Goal: Information Seeking & Learning: Learn about a topic

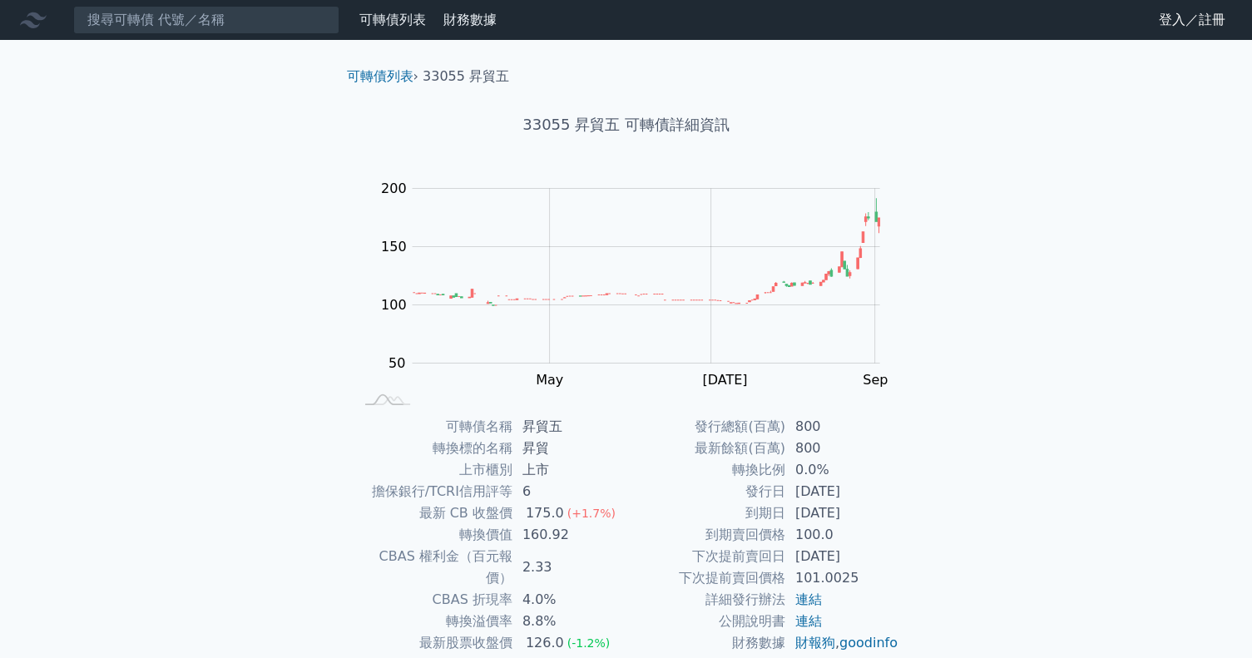
click at [992, 404] on div "可轉債列表 財務數據 可轉債列表 財務數據 登入／註冊 登入／註冊 可轉債列表 › 33055 昇貿五 33055 昇貿五 可轉債詳細資訊 Zoom Out …" at bounding box center [626, 396] width 1252 height 792
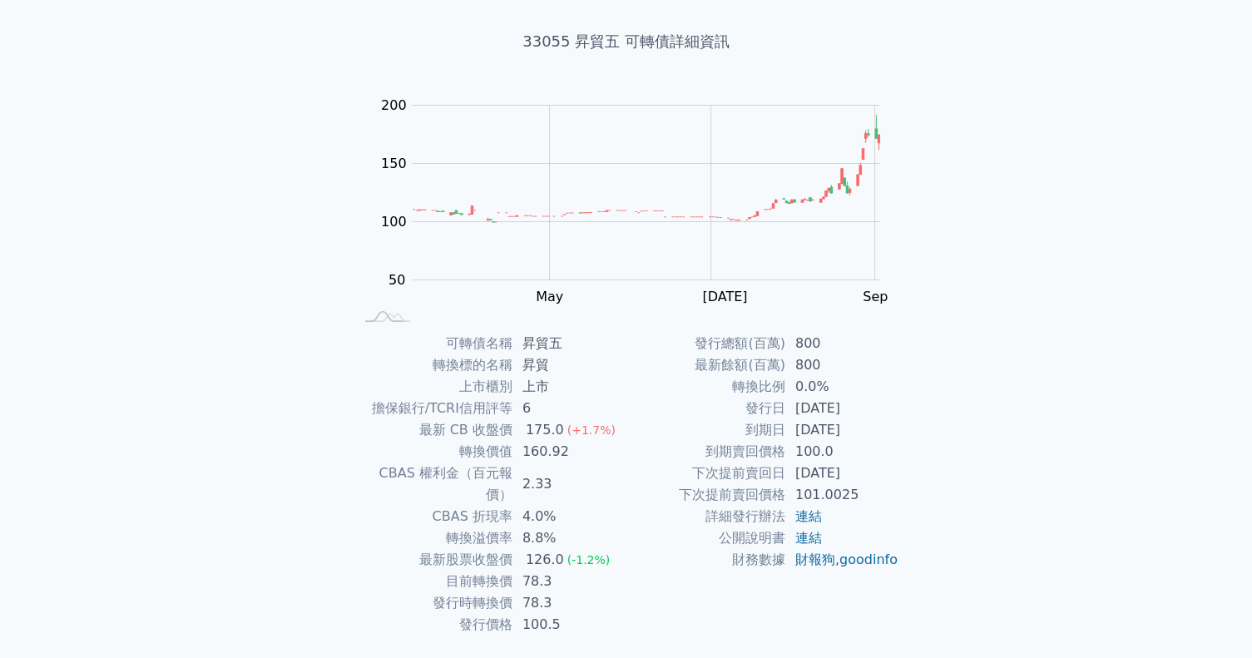
scroll to position [112, 0]
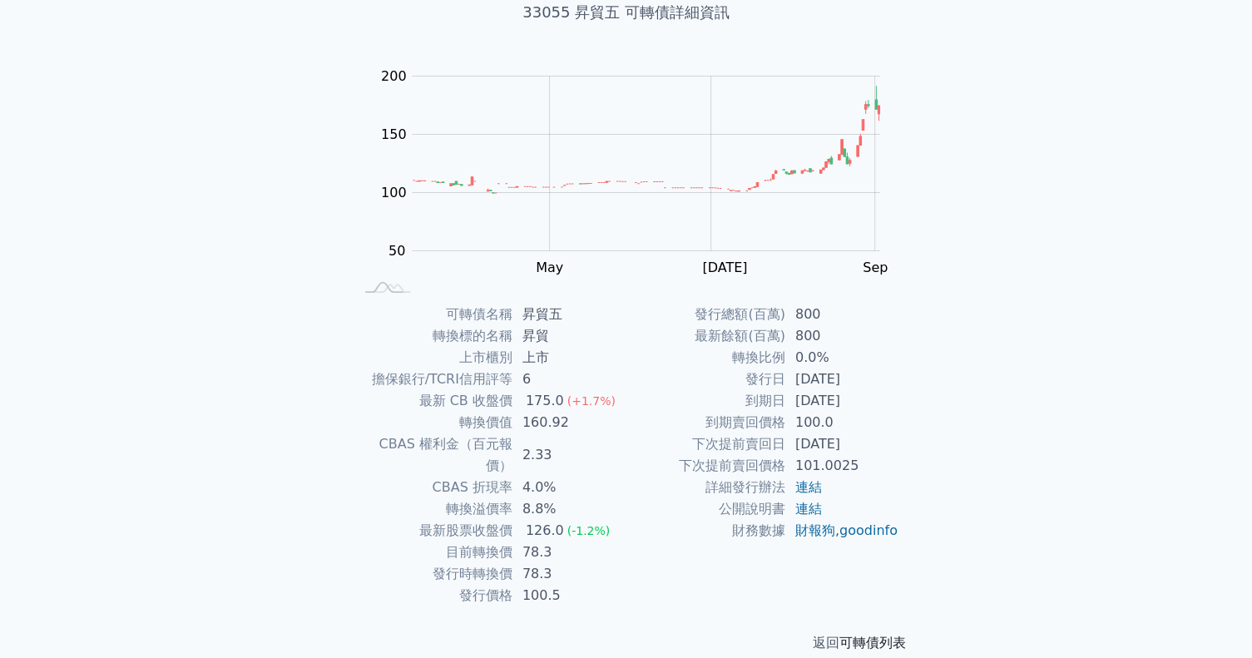
click at [873, 635] on link "可轉債列表" at bounding box center [873, 643] width 67 height 16
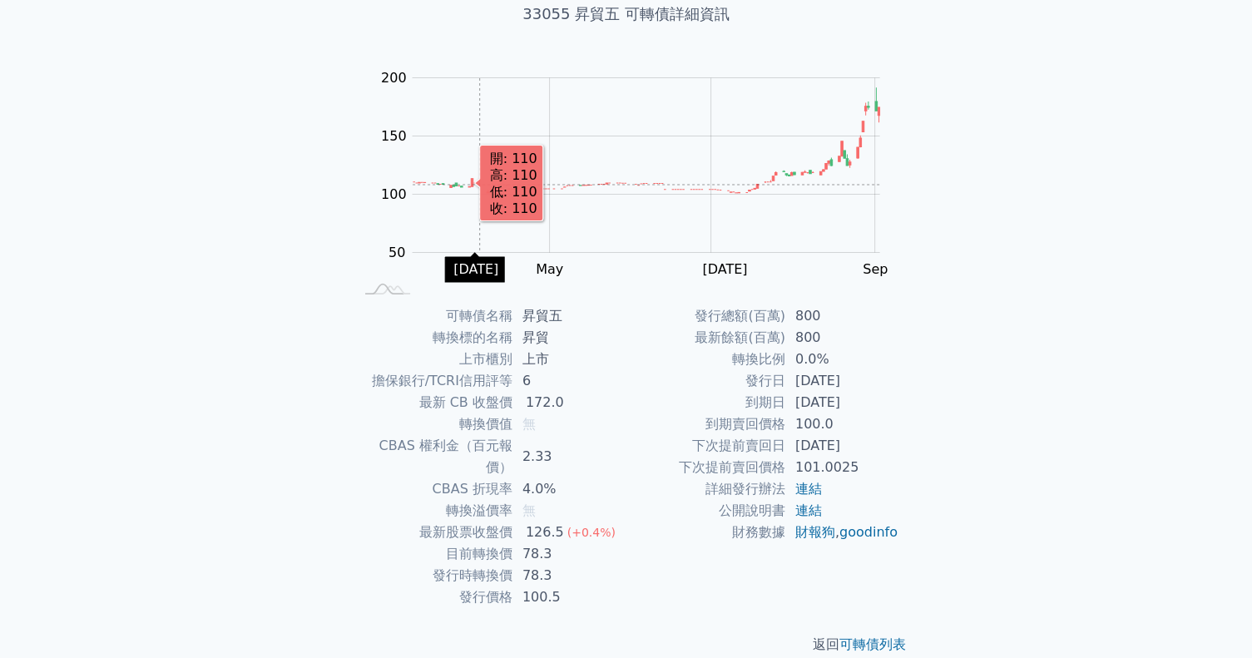
scroll to position [112, 0]
click at [630, 542] on td "財務數據" at bounding box center [706, 531] width 159 height 22
click at [579, 563] on td "78.3" at bounding box center [570, 574] width 114 height 22
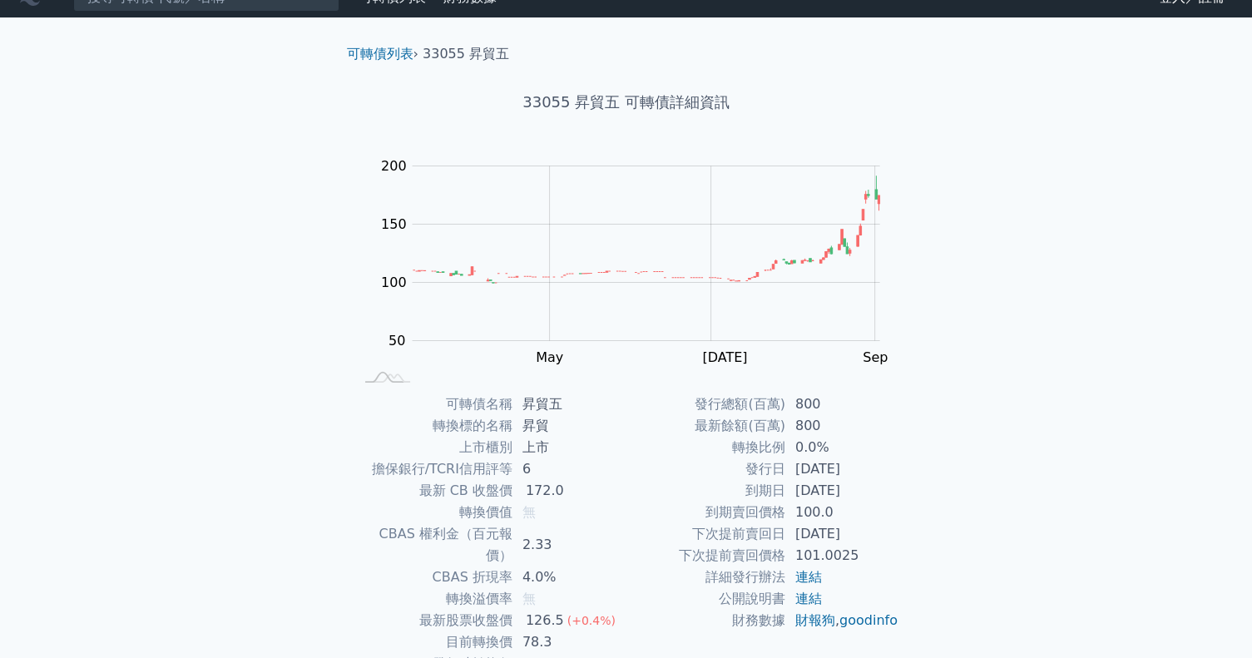
scroll to position [0, 0]
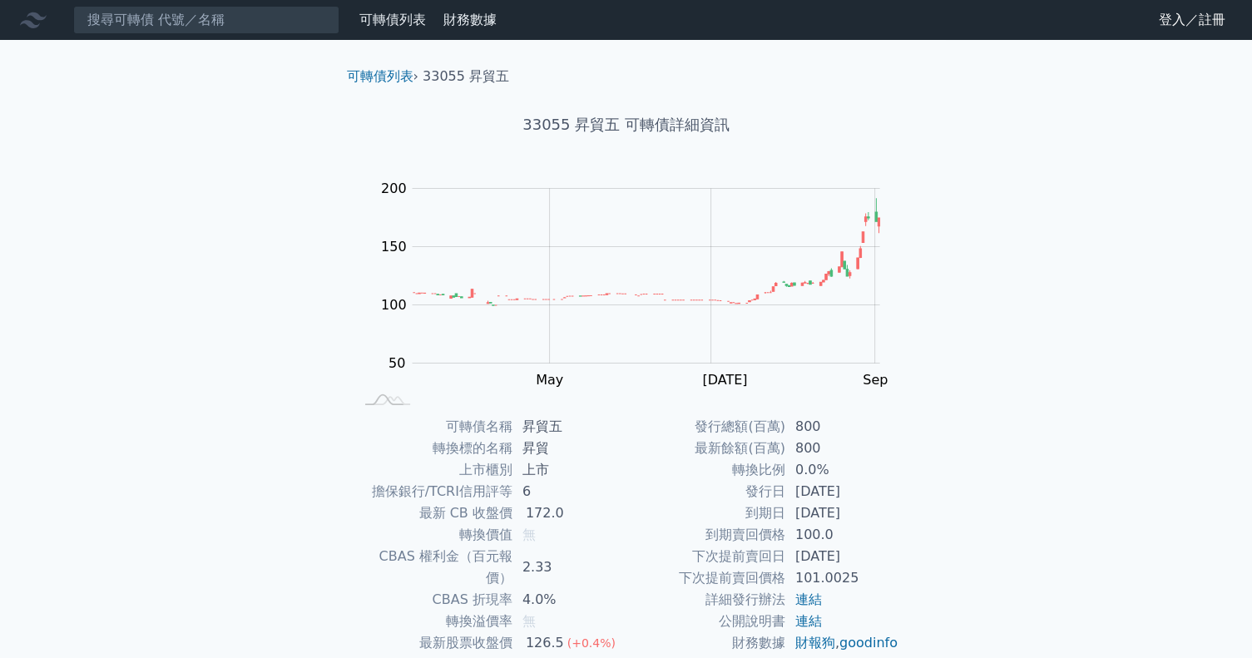
click at [454, 22] on link "財務數據" at bounding box center [469, 20] width 53 height 16
click at [1015, 486] on div "可轉債列表 財務數據 可轉債列表 財務數據 登入／註冊 登入／註冊 可轉債列表 › 33055 昇貿五 33055 昇貿五 可轉債詳細資訊 Zoom Out …" at bounding box center [626, 396] width 1252 height 792
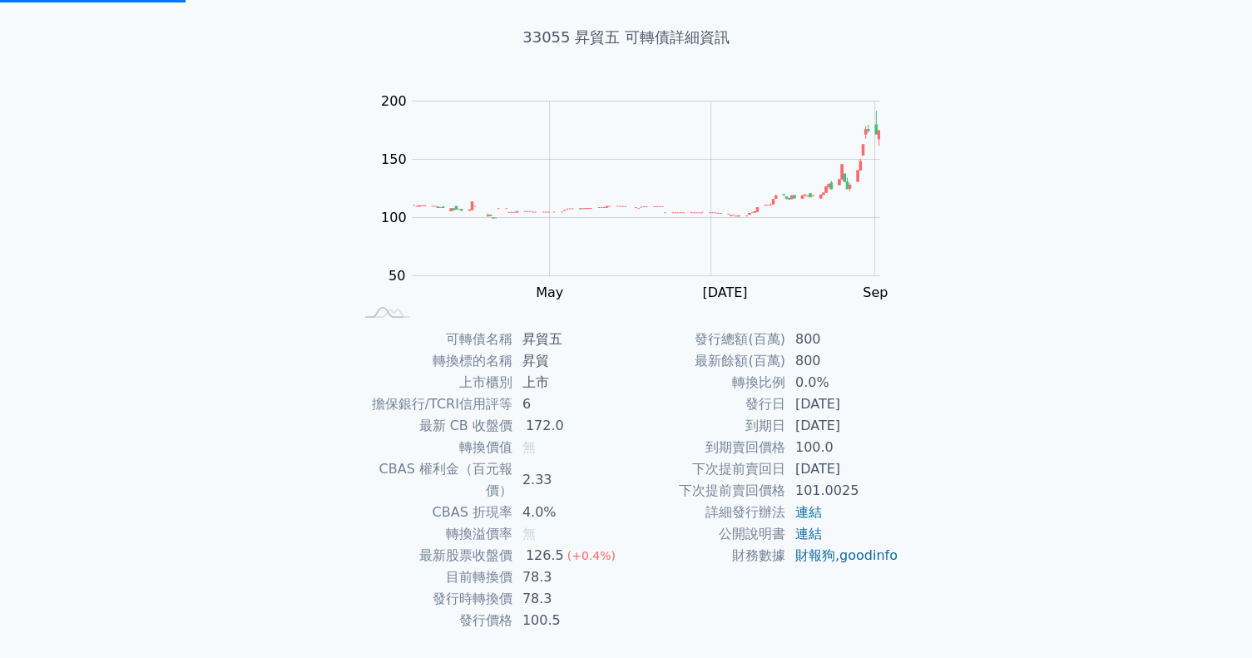
scroll to position [112, 0]
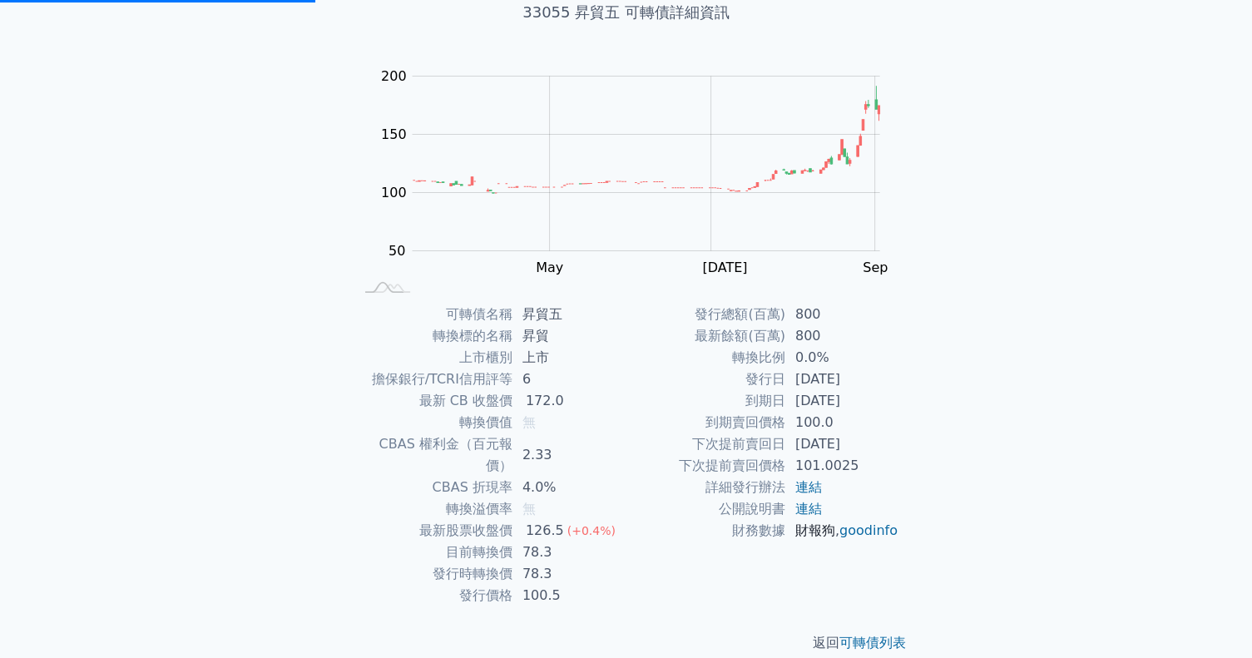
click at [824, 534] on link "財報狗" at bounding box center [815, 531] width 40 height 16
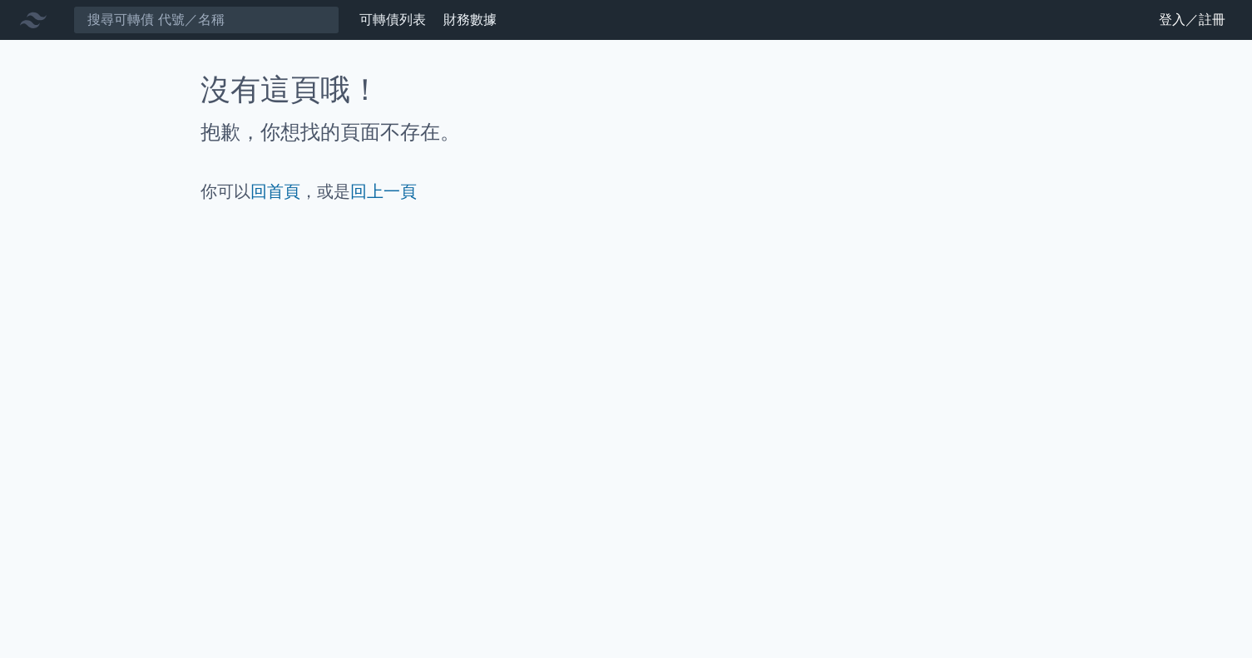
scroll to position [0, 0]
